Goal: Check status: Check status

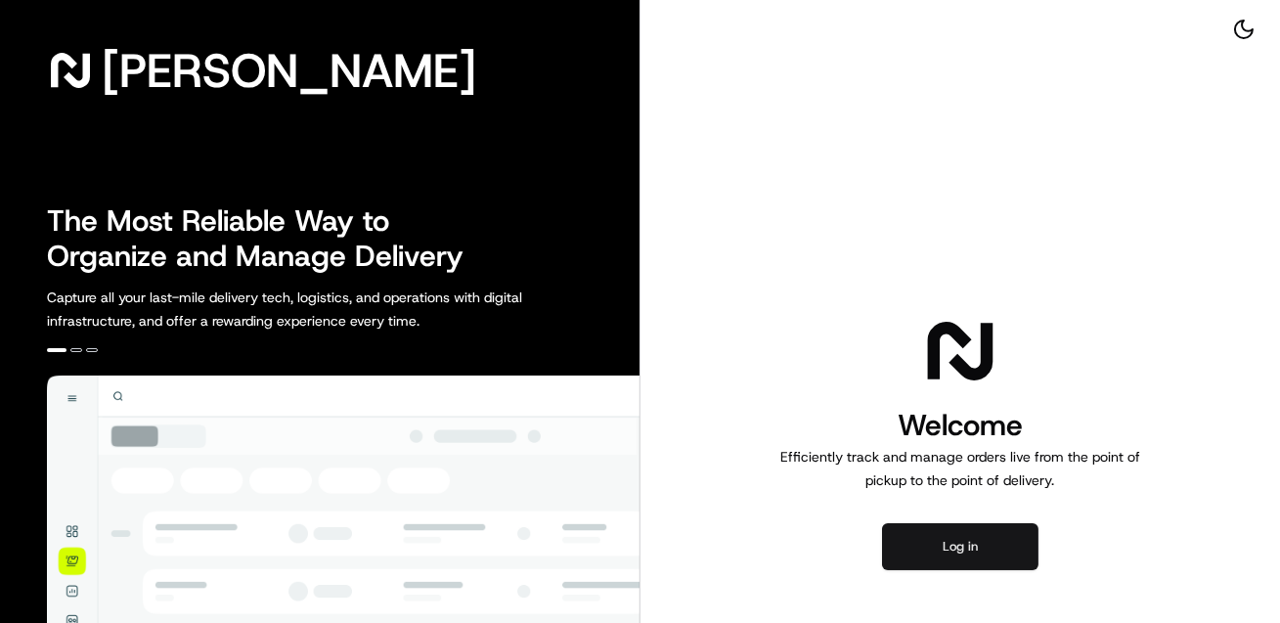
click at [995, 558] on button "Log in" at bounding box center [960, 546] width 156 height 47
